Goal: Transaction & Acquisition: Purchase product/service

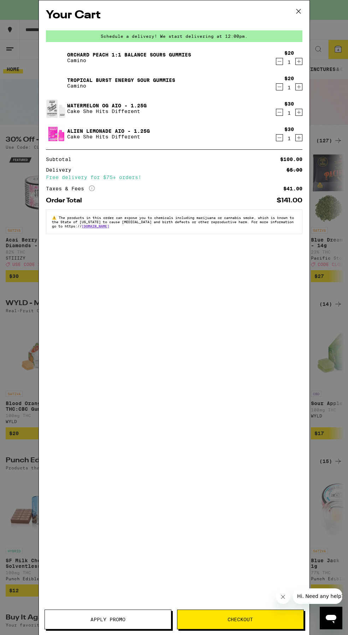
click at [237, 619] on span "Checkout" at bounding box center [239, 619] width 25 height 5
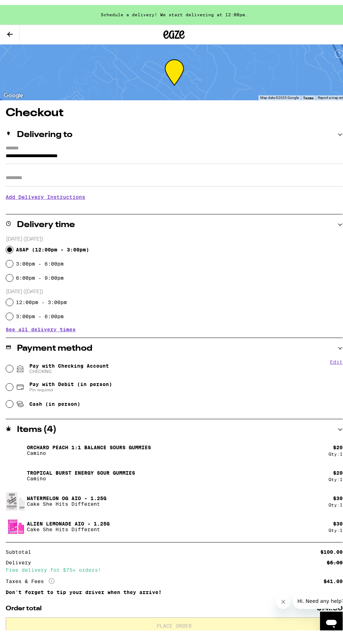
click at [10, 243] on input "ASAP ( 12:00pm - 3:00pm )" at bounding box center [9, 244] width 7 height 7
radio input "true"
click at [11, 363] on input "Pay with Checking Account CHECKING" at bounding box center [9, 363] width 7 height 7
radio input "true"
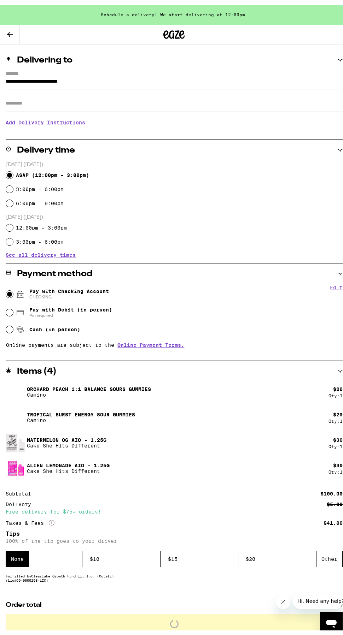
scroll to position [95, 0]
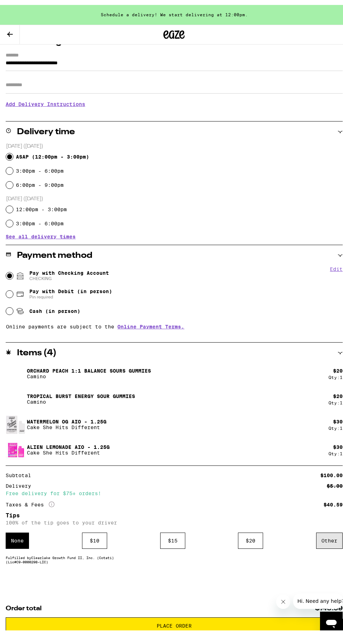
click at [320, 538] on div "Other" at bounding box center [329, 536] width 26 height 16
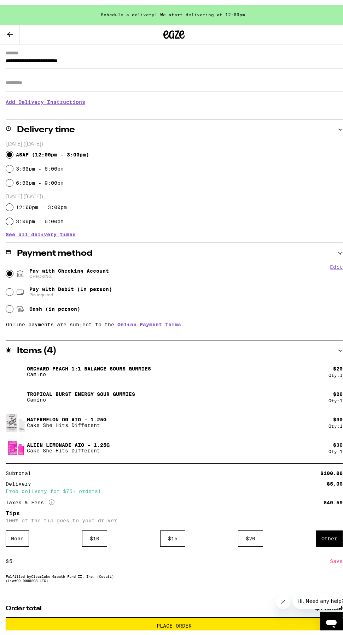
type input "5"
click at [177, 621] on span "Place Order" at bounding box center [173, 621] width 35 height 5
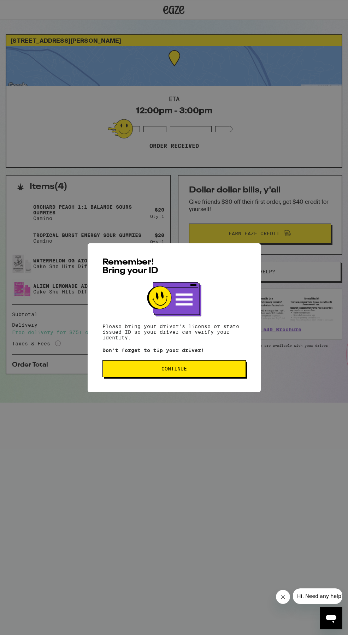
click at [167, 371] on span "Continue" at bounding box center [173, 368] width 25 height 5
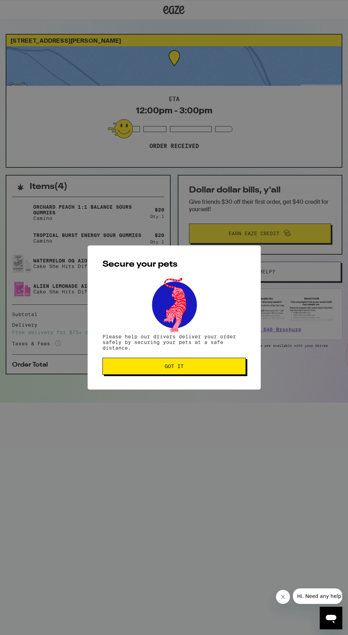
click at [182, 369] on span "Got it" at bounding box center [174, 366] width 19 height 5
